Goal: Navigation & Orientation: Find specific page/section

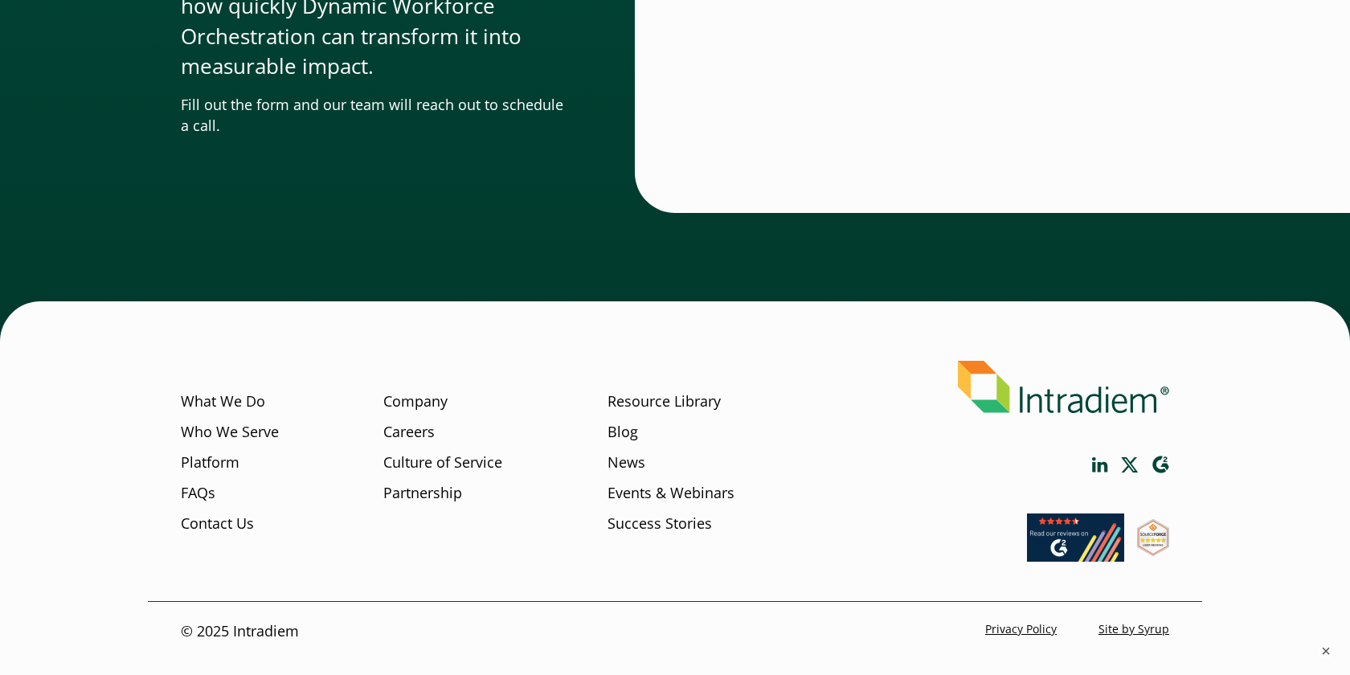
scroll to position [4954, 0]
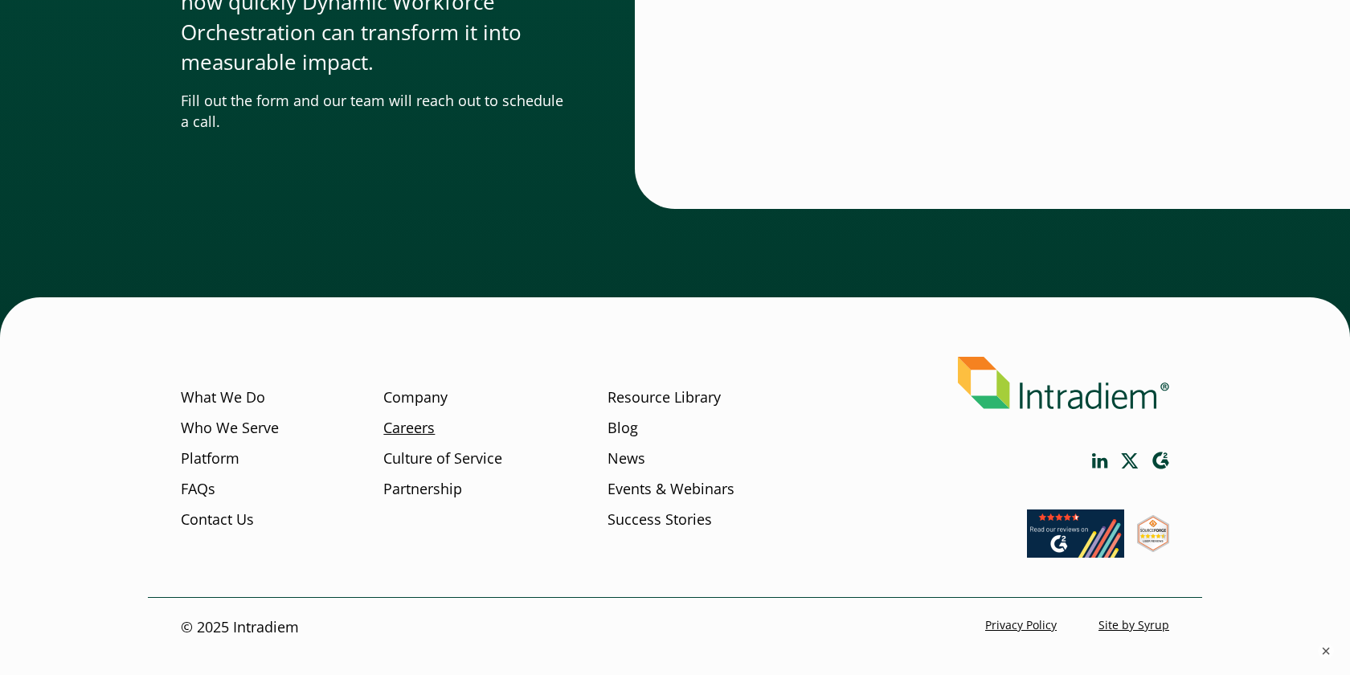
click at [412, 426] on link "Careers" at bounding box center [408, 428] width 51 height 21
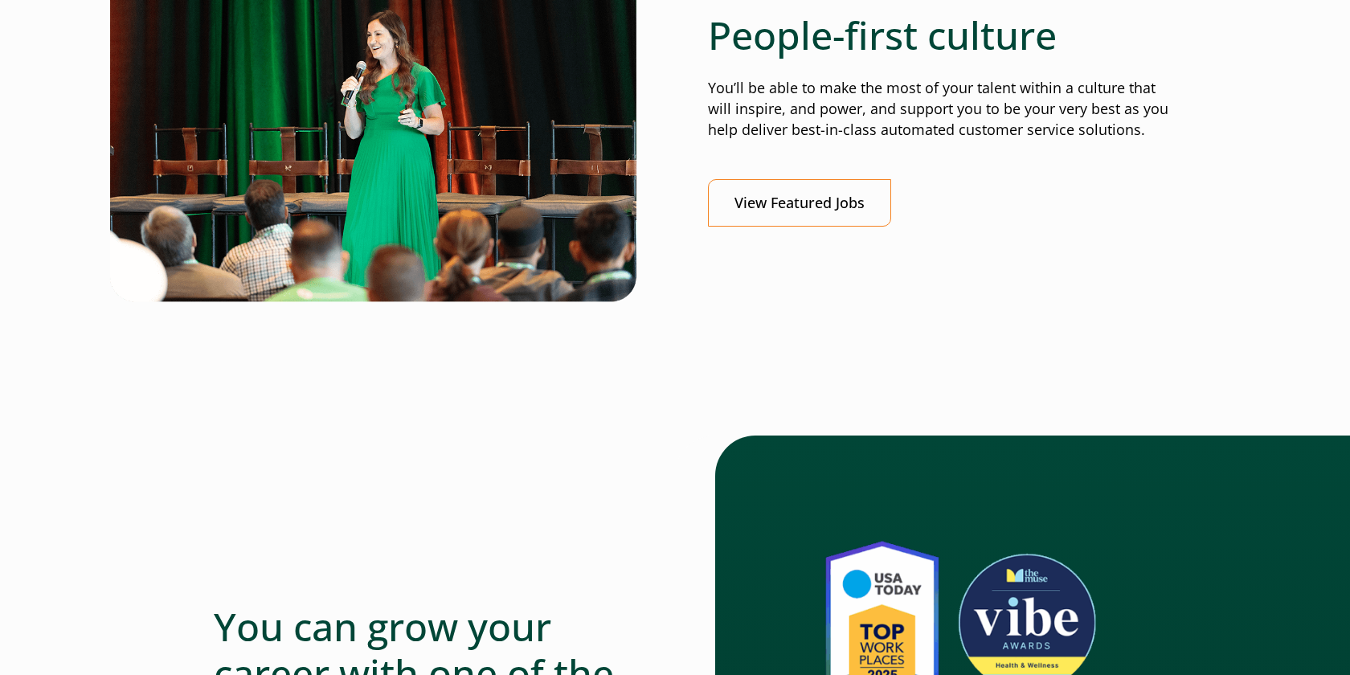
scroll to position [564, 0]
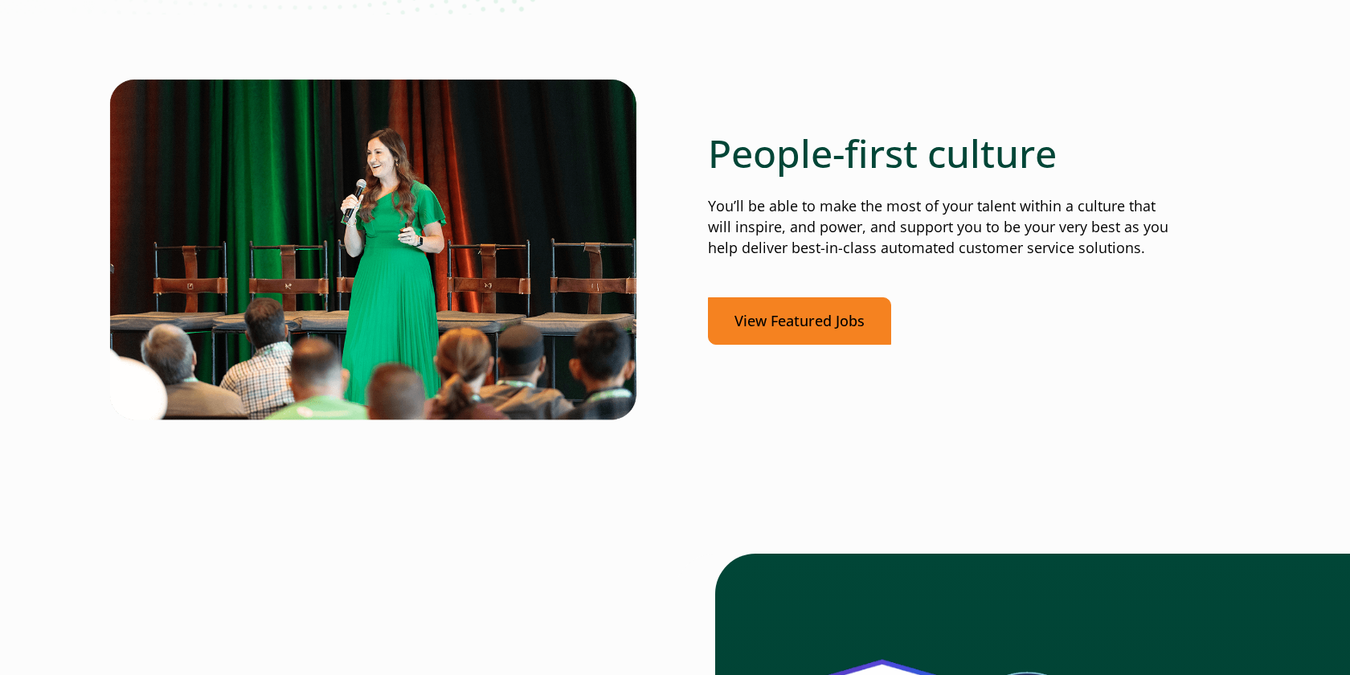
click at [821, 317] on link "View Featured Jobs" at bounding box center [799, 320] width 183 height 47
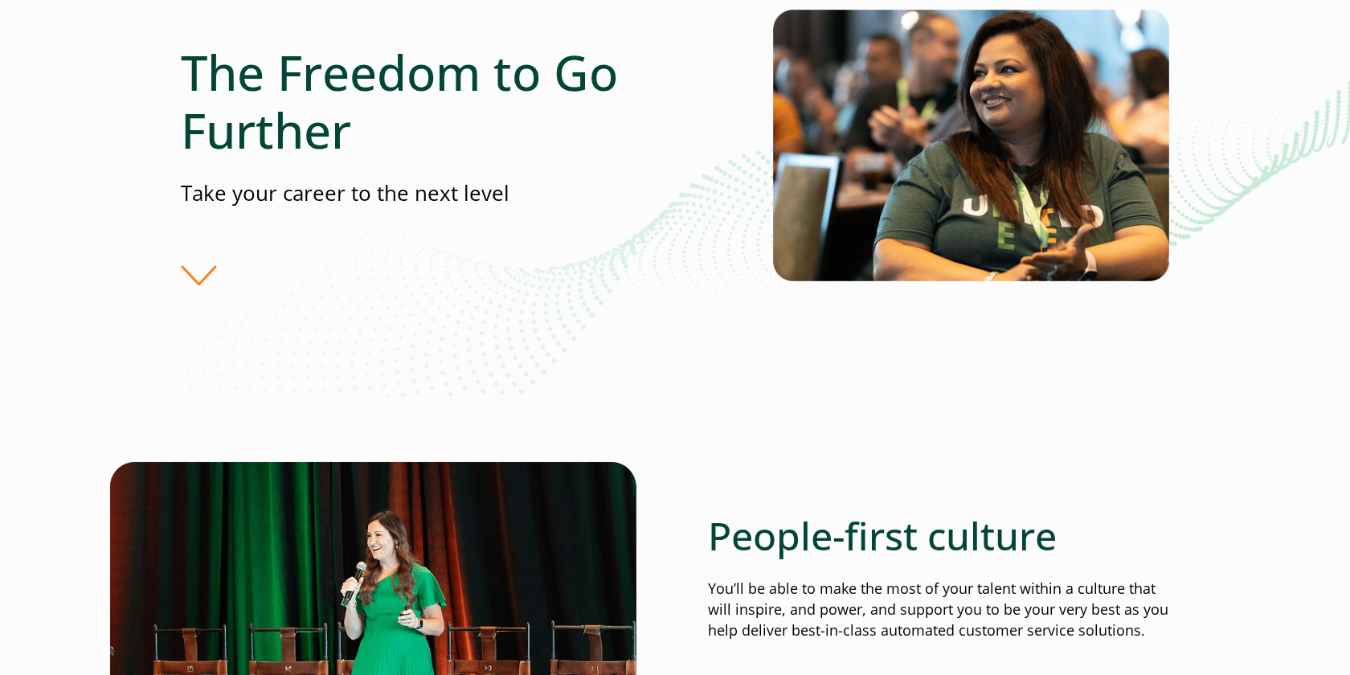
scroll to position [55, 0]
